Goal: Task Accomplishment & Management: Use online tool/utility

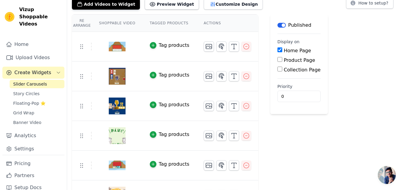
scroll to position [30, 0]
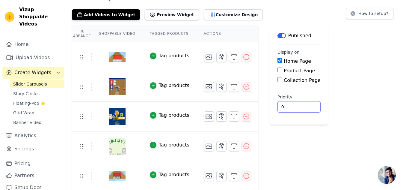
click at [351, 118] on div "Re Arrange Shoppable Video Tagged Products Actions Tag products Tag products Ta…" at bounding box center [235, 137] width 336 height 225
click at [23, 100] on span "Floating-Pop ⭐" at bounding box center [29, 103] width 32 height 6
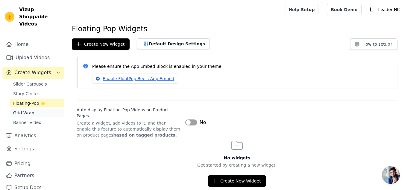
click at [24, 110] on span "Grid Wrap" at bounding box center [23, 113] width 21 height 6
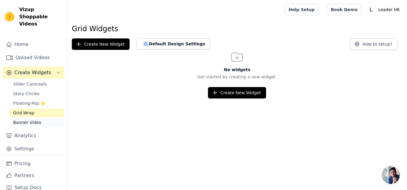
click at [29, 119] on span "Banner Video" at bounding box center [27, 122] width 28 height 6
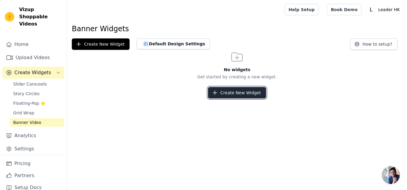
click at [259, 94] on button "Create New Widget" at bounding box center [237, 92] width 58 height 11
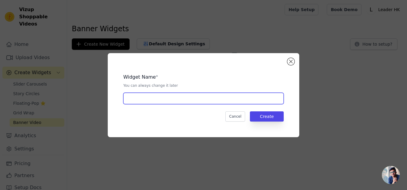
click at [186, 97] on input "text" at bounding box center [203, 98] width 161 height 11
type input "Sake Video"
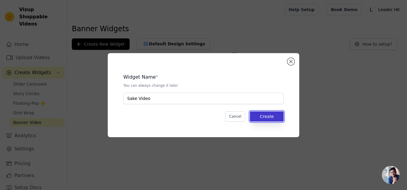
click at [275, 118] on button "Create" at bounding box center [267, 116] width 34 height 10
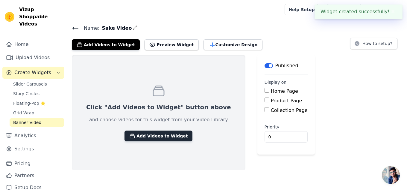
click at [153, 134] on button "Add Videos to Widget" at bounding box center [159, 135] width 68 height 11
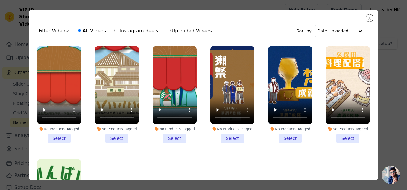
click at [62, 133] on li "No Products Tagged Select" at bounding box center [59, 94] width 44 height 97
click at [0, 0] on input "No Products Tagged Select" at bounding box center [0, 0] width 0 height 0
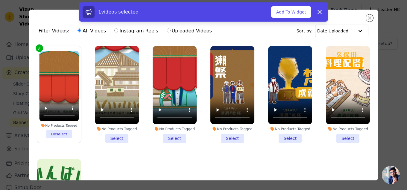
click at [119, 136] on li "No Products Tagged Select" at bounding box center [117, 94] width 44 height 97
click at [0, 0] on input "No Products Tagged Select" at bounding box center [0, 0] width 0 height 0
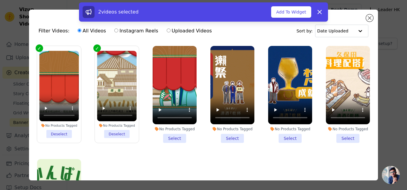
click at [162, 135] on li "No Products Tagged Select" at bounding box center [175, 94] width 44 height 97
click at [0, 0] on input "No Products Tagged Select" at bounding box center [0, 0] width 0 height 0
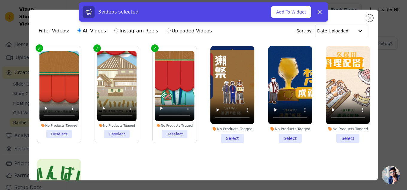
click at [225, 137] on li "No Products Tagged Select" at bounding box center [233, 94] width 44 height 97
click at [0, 0] on input "No Products Tagged Select" at bounding box center [0, 0] width 0 height 0
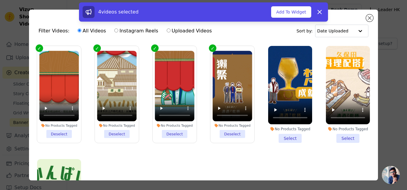
click at [283, 135] on li "No Products Tagged Select" at bounding box center [290, 94] width 44 height 97
click at [0, 0] on input "No Products Tagged Select" at bounding box center [0, 0] width 0 height 0
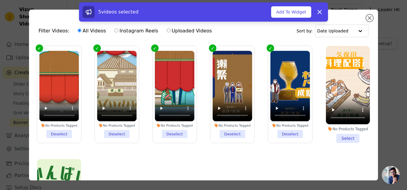
click at [342, 136] on li "No Products Tagged Select" at bounding box center [348, 94] width 44 height 97
click at [0, 0] on input "No Products Tagged Select" at bounding box center [0, 0] width 0 height 0
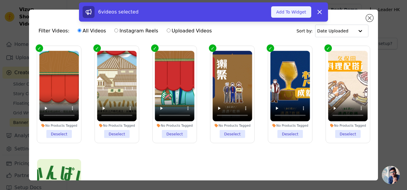
click at [300, 14] on button "Add To Widget" at bounding box center [291, 11] width 40 height 11
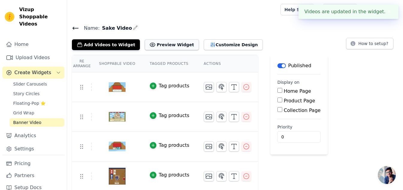
click at [167, 44] on button "Preview Widget" at bounding box center [172, 44] width 54 height 11
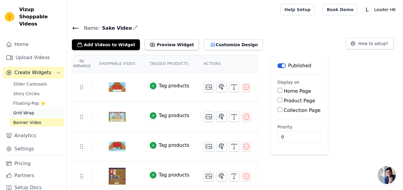
click at [34, 108] on link "Grid Wrap" at bounding box center [37, 112] width 55 height 8
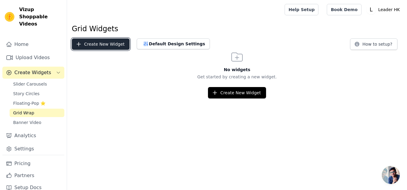
click at [98, 46] on button "Create New Widget" at bounding box center [101, 43] width 58 height 11
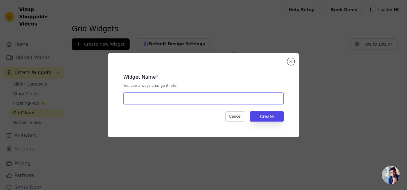
click at [151, 96] on input "text" at bounding box center [203, 98] width 161 height 11
type input "Sake Video"
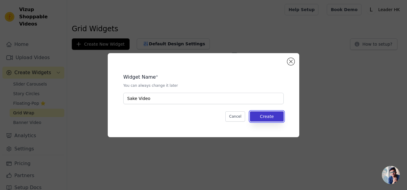
click at [268, 115] on button "Create" at bounding box center [267, 116] width 34 height 10
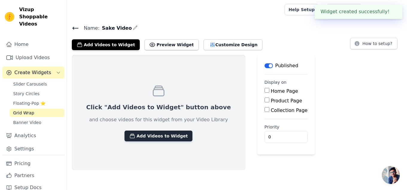
click at [145, 135] on button "Add Videos to Widget" at bounding box center [159, 135] width 68 height 11
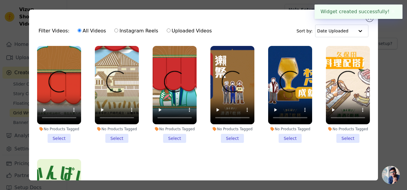
click at [59, 135] on li "No Products Tagged Select" at bounding box center [59, 94] width 44 height 97
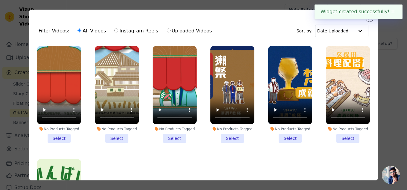
click at [0, 0] on input "No Products Tagged Select" at bounding box center [0, 0] width 0 height 0
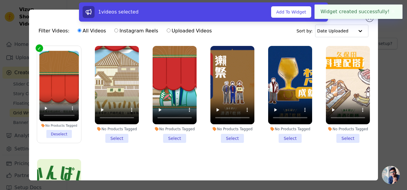
click at [121, 136] on li "No Products Tagged Select" at bounding box center [117, 94] width 44 height 97
click at [0, 0] on input "No Products Tagged Select" at bounding box center [0, 0] width 0 height 0
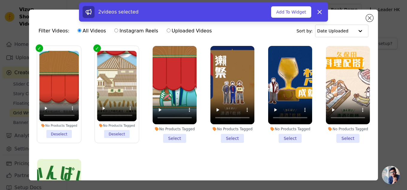
click at [175, 136] on li "No Products Tagged Select" at bounding box center [175, 94] width 44 height 97
click at [0, 0] on input "No Products Tagged Select" at bounding box center [0, 0] width 0 height 0
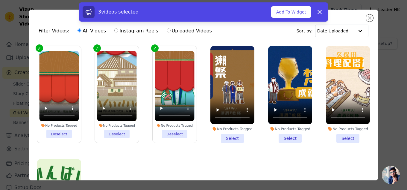
click at [228, 136] on li "No Products Tagged Select" at bounding box center [233, 94] width 44 height 97
click at [0, 0] on input "No Products Tagged Select" at bounding box center [0, 0] width 0 height 0
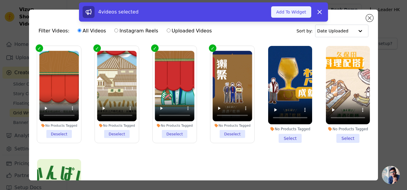
click at [294, 14] on button "Add To Widget" at bounding box center [291, 11] width 40 height 11
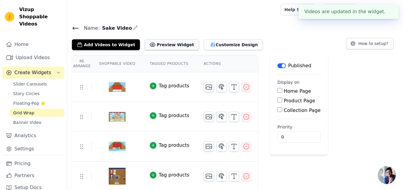
click at [149, 43] on icon at bounding box center [152, 45] width 6 height 6
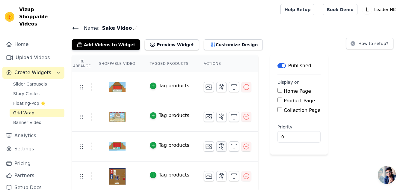
scroll to position [1, 0]
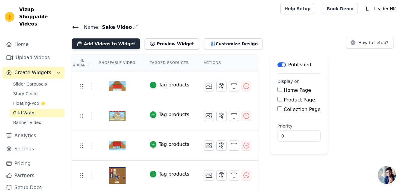
click at [106, 47] on button "Add Videos to Widget" at bounding box center [106, 43] width 68 height 11
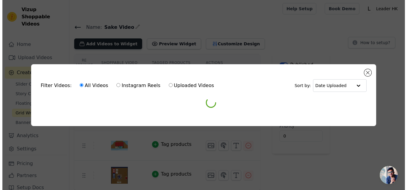
scroll to position [0, 0]
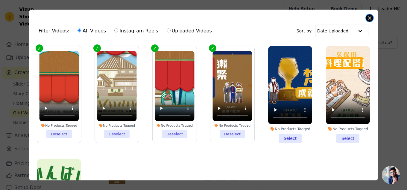
click at [369, 19] on button "Close modal" at bounding box center [369, 17] width 7 height 7
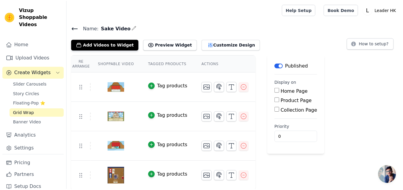
scroll to position [1, 0]
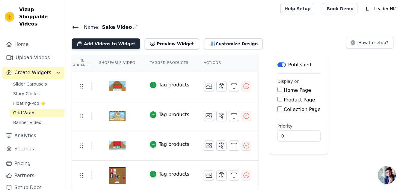
click at [106, 43] on button "Add Videos to Widget" at bounding box center [106, 43] width 68 height 11
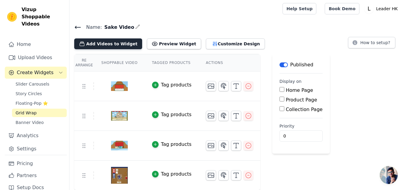
scroll to position [0, 0]
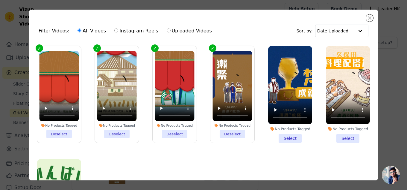
click at [282, 135] on li "No Products Tagged Select" at bounding box center [290, 94] width 44 height 97
click at [0, 0] on input "No Products Tagged Select" at bounding box center [0, 0] width 0 height 0
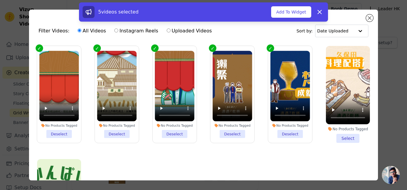
click at [340, 136] on li "No Products Tagged Select" at bounding box center [348, 94] width 44 height 97
click at [0, 0] on input "No Products Tagged Select" at bounding box center [0, 0] width 0 height 0
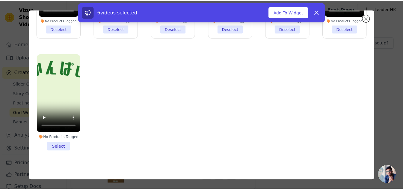
scroll to position [52, 0]
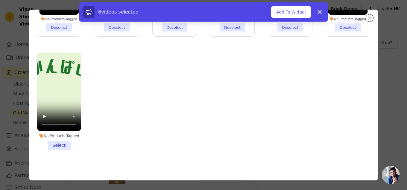
click at [54, 145] on label "No Products Tagged Select" at bounding box center [59, 100] width 45 height 97
click at [0, 0] on input "No Products Tagged Select" at bounding box center [0, 0] width 0 height 0
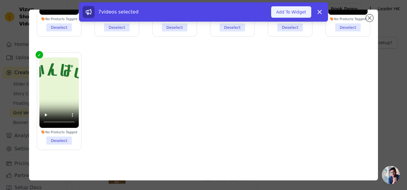
click at [289, 12] on button "Add To Widget" at bounding box center [291, 11] width 40 height 11
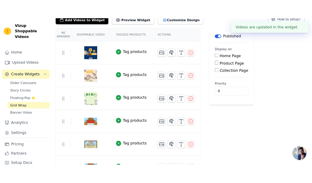
scroll to position [0, 0]
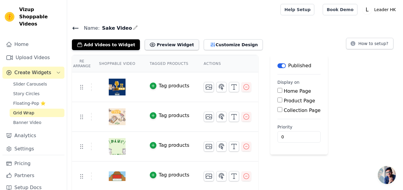
click at [157, 47] on button "Preview Widget" at bounding box center [172, 44] width 54 height 11
click at [211, 43] on button "Customize Design" at bounding box center [233, 44] width 59 height 11
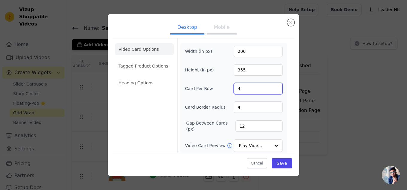
drag, startPoint x: 253, startPoint y: 92, endPoint x: 185, endPoint y: 88, distance: 68.4
click at [185, 88] on div "Width (in px) 200 Height (in px) 355 Card Per Row 4 Card Border Radius 4 Gap Be…" at bounding box center [233, 127] width 107 height 168
type input "7"
click at [278, 162] on button "Save" at bounding box center [282, 163] width 20 height 10
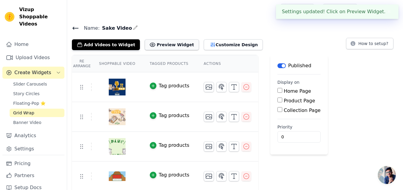
click at [174, 42] on button "Preview Widget" at bounding box center [172, 44] width 54 height 11
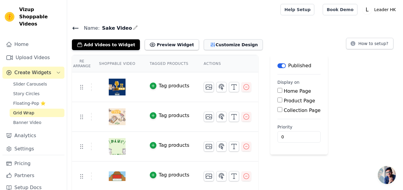
click at [211, 44] on button "Customize Design" at bounding box center [233, 44] width 59 height 11
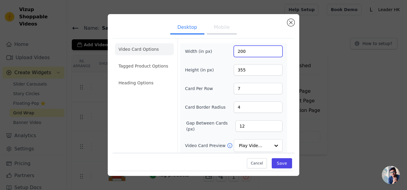
drag, startPoint x: 247, startPoint y: 52, endPoint x: 187, endPoint y: 52, distance: 60.2
click at [187, 52] on div "Width (in px) 200" at bounding box center [234, 51] width 98 height 11
type input "150"
drag, startPoint x: 253, startPoint y: 71, endPoint x: 184, endPoint y: 63, distance: 70.0
click at [185, 64] on div "Width (in px) 150 Height (in px) 355 Card Per Row 7 Card Border Radius 4 Gap Be…" at bounding box center [233, 127] width 107 height 168
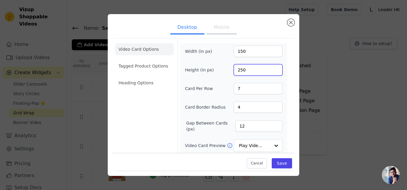
type input "250"
click at [284, 163] on button "Save" at bounding box center [282, 163] width 20 height 10
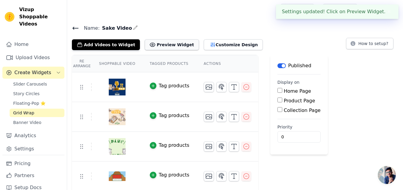
click at [168, 47] on button "Preview Widget" at bounding box center [172, 44] width 54 height 11
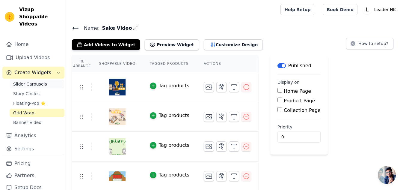
click at [38, 81] on span "Slider Carousels" at bounding box center [30, 84] width 34 height 6
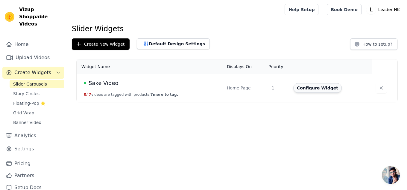
click at [320, 88] on button "Configure Widget" at bounding box center [318, 88] width 49 height 10
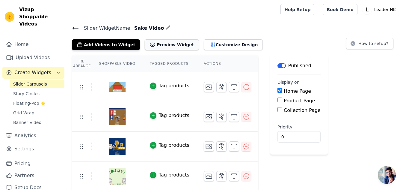
click at [165, 44] on button "Preview Widget" at bounding box center [172, 44] width 54 height 11
click at [164, 44] on button "Preview Widget" at bounding box center [172, 44] width 54 height 11
drag, startPoint x: 19, startPoint y: 8, endPoint x: 43, endPoint y: 14, distance: 24.2
click at [43, 14] on span "Vizup Shoppable Videos" at bounding box center [40, 17] width 43 height 22
copy span "Vizup Shoppable Videos"
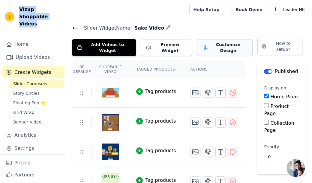
click at [203, 43] on button "Customize Design" at bounding box center [225, 47] width 56 height 17
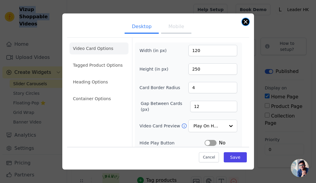
click at [245, 22] on button "Close modal" at bounding box center [245, 21] width 7 height 7
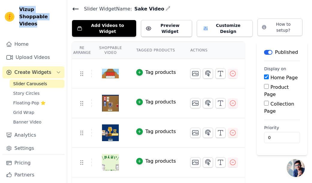
scroll to position [30, 0]
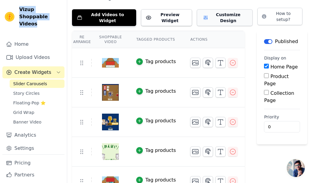
click at [203, 18] on button "Customize Design" at bounding box center [225, 17] width 56 height 17
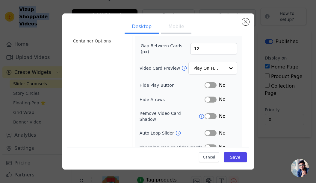
scroll to position [60, 0]
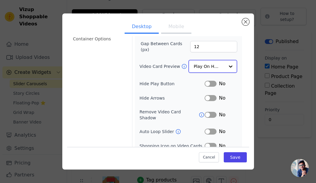
click at [226, 66] on div at bounding box center [231, 67] width 12 height 12
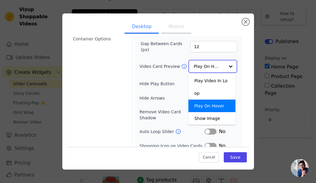
click at [226, 66] on div at bounding box center [231, 67] width 12 height 12
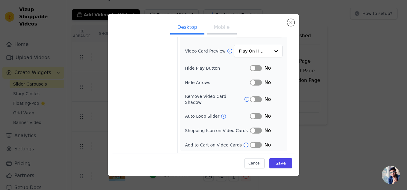
scroll to position [71, 0]
